Goal: Information Seeking & Learning: Find contact information

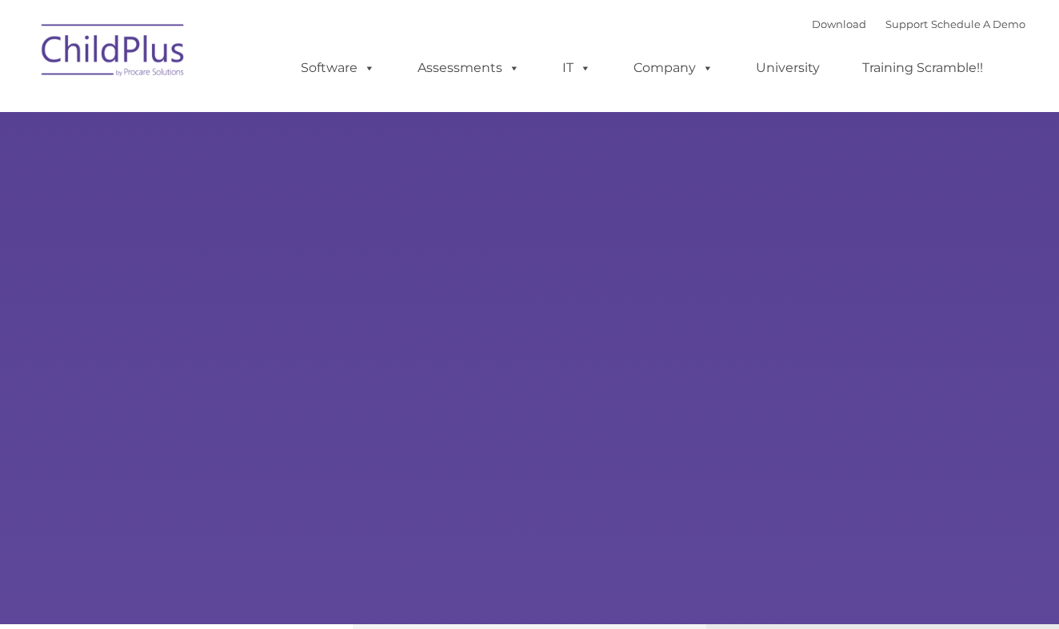
type input ""
select select "MEDIUM"
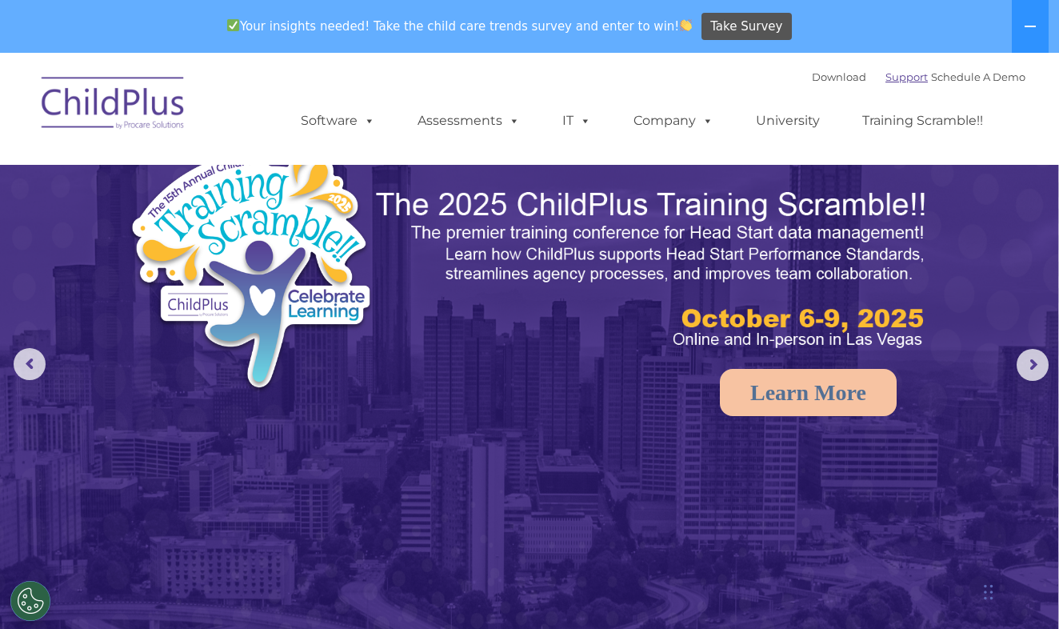
click at [901, 82] on link "Support" at bounding box center [906, 76] width 42 height 13
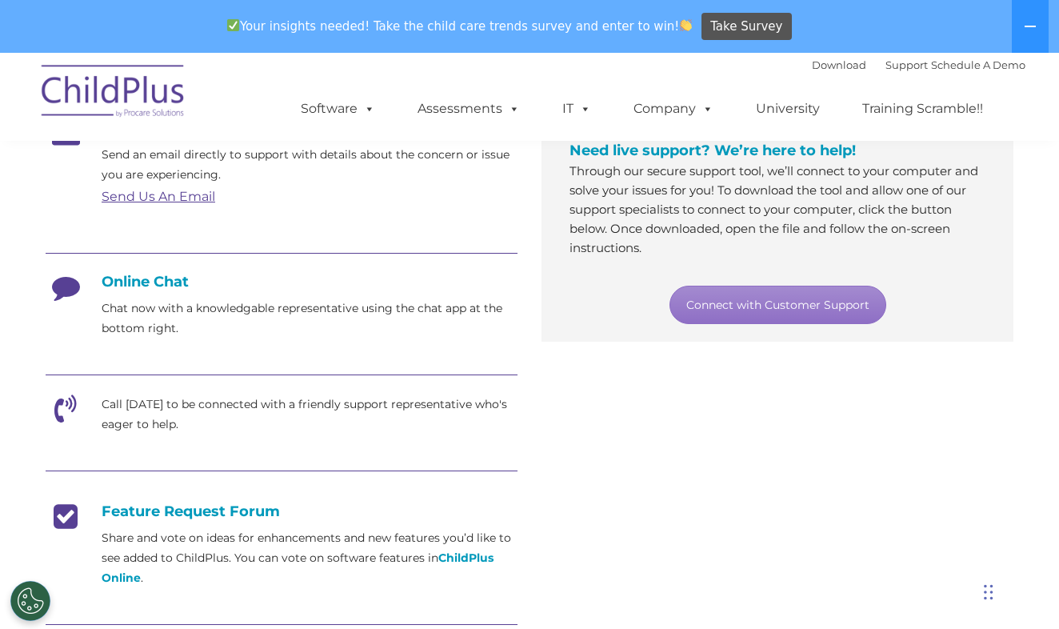
scroll to position [320, 0]
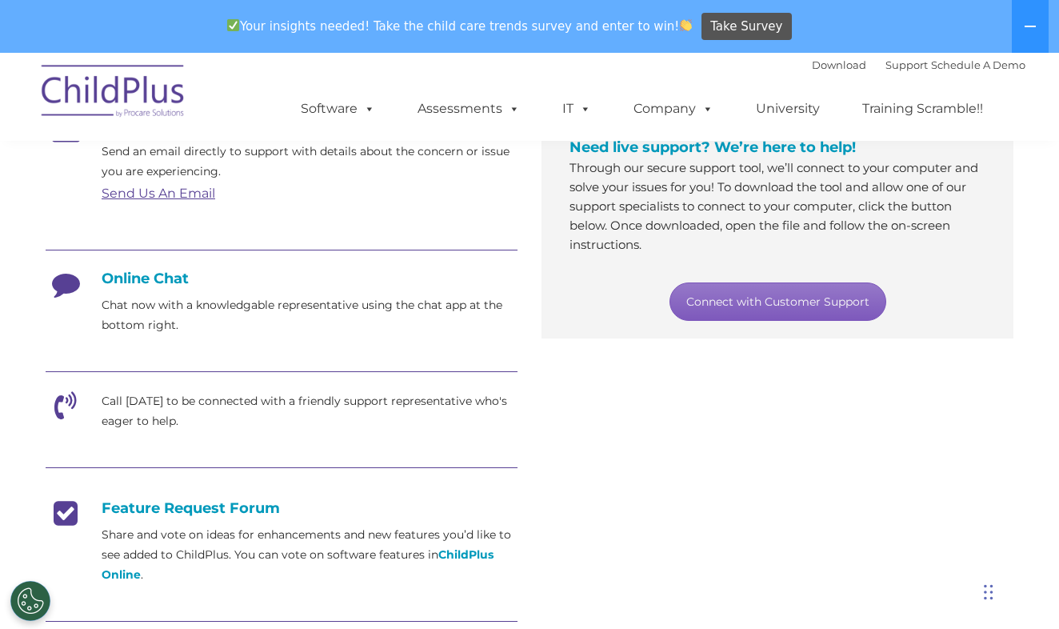
click at [774, 302] on link "Connect with Customer Support" at bounding box center [777, 301] width 217 height 38
